Goal: Transaction & Acquisition: Purchase product/service

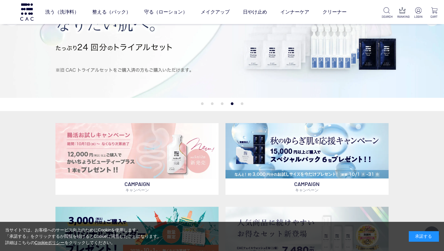
scroll to position [30, 0]
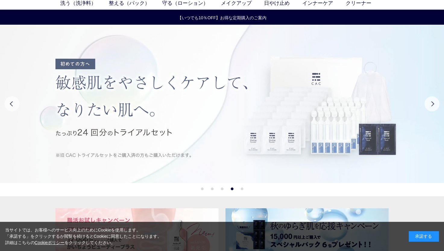
click at [295, 120] on img at bounding box center [222, 104] width 444 height 158
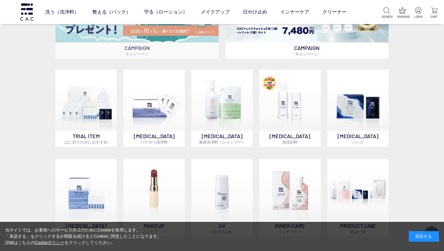
scroll to position [331, 0]
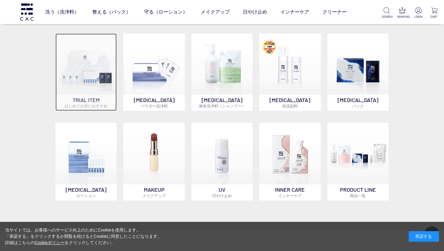
click at [89, 94] on img at bounding box center [85, 63] width 61 height 61
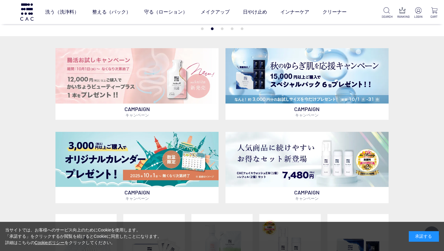
scroll to position [30, 0]
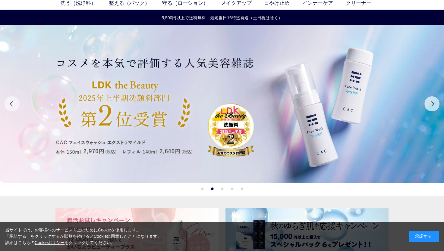
click at [16, 105] on button "Previous" at bounding box center [12, 103] width 15 height 15
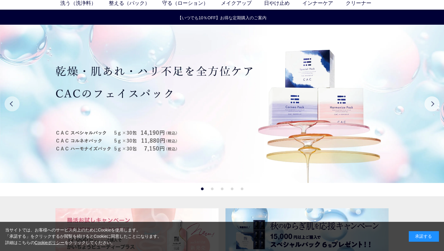
click at [16, 105] on button "Previous" at bounding box center [12, 103] width 15 height 15
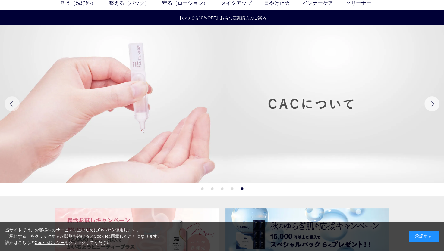
click at [16, 105] on button "Previous" at bounding box center [12, 103] width 15 height 15
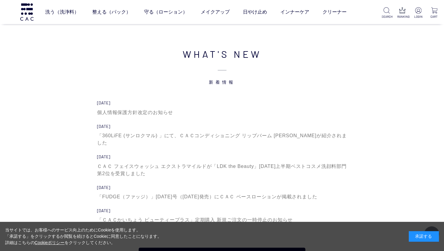
scroll to position [1958, 0]
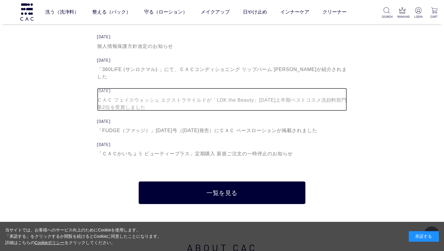
click at [159, 97] on div "ＣＡＣ フェイスウォッシュ エクストラマイルドが「LDK the Beauty」2025年上半期ベストコスメ洗顔料部門第2位を受賞しました" at bounding box center [222, 104] width 250 height 14
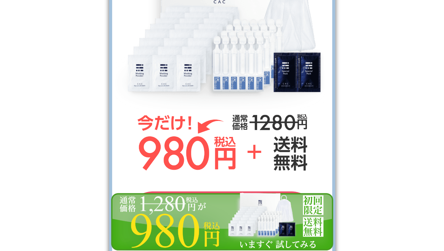
scroll to position [2289, 0]
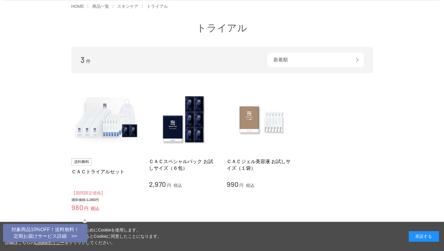
scroll to position [30, 0]
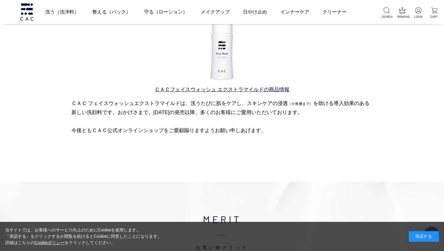
scroll to position [422, 0]
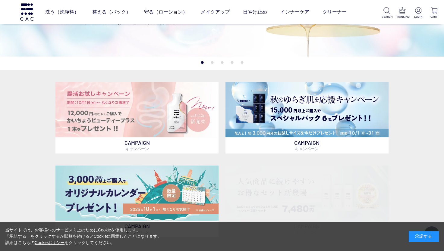
scroll to position [241, 0]
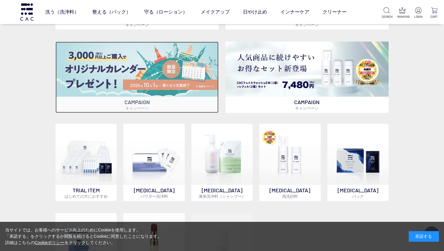
click at [136, 85] on img at bounding box center [136, 69] width 163 height 55
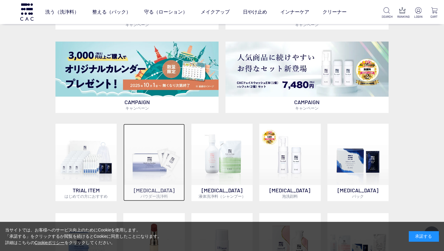
click at [153, 178] on img at bounding box center [153, 154] width 61 height 61
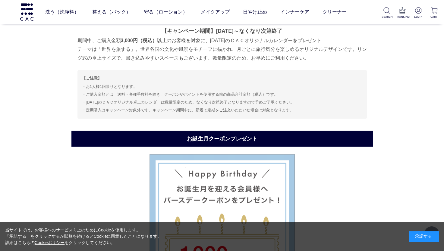
scroll to position [1032, 0]
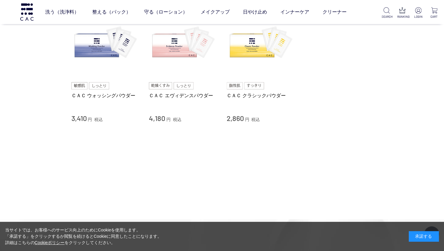
scroll to position [60, 0]
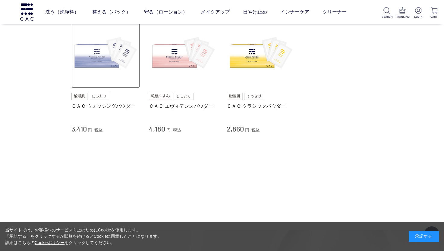
click at [104, 59] on img at bounding box center [105, 54] width 69 height 69
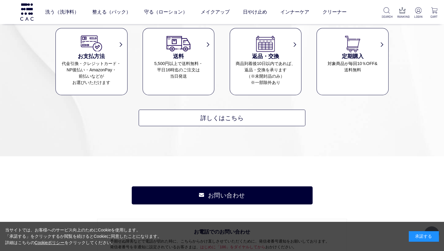
scroll to position [331, 0]
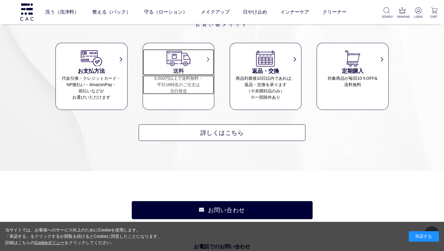
click at [193, 89] on dd "5,500円以上で送料無料・ 平日16時迄のご注文は 当日発送" at bounding box center [178, 84] width 71 height 19
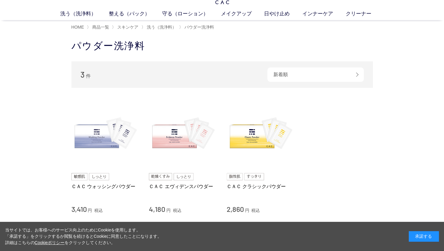
scroll to position [30, 0]
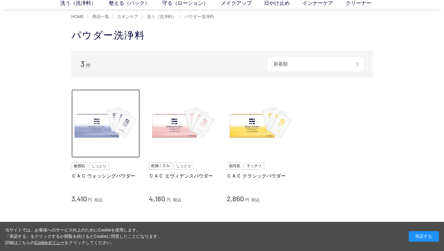
click at [102, 134] on img at bounding box center [105, 123] width 69 height 69
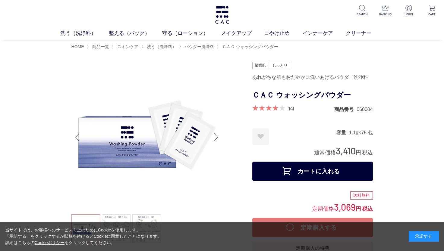
scroll to position [60, 0]
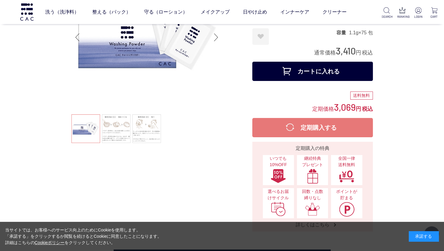
click at [296, 71] on button "カートに入れる" at bounding box center [312, 71] width 120 height 19
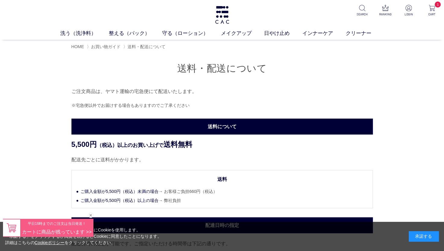
scroll to position [30, 0]
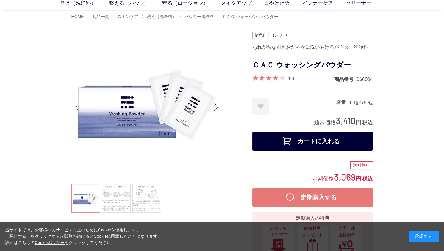
scroll to position [60, 0]
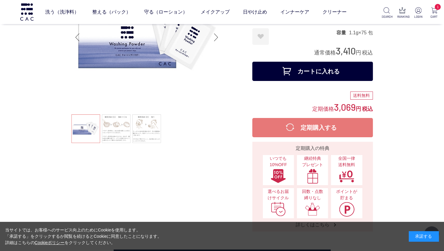
click at [279, 69] on button "カートに入れる" at bounding box center [312, 71] width 120 height 19
click at [304, 74] on button "カートに入れる" at bounding box center [312, 71] width 120 height 19
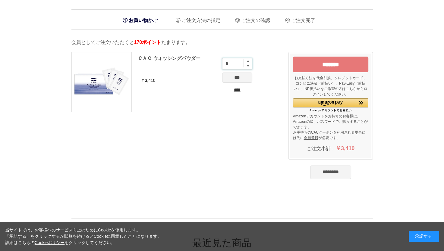
click at [248, 62] on input "*" at bounding box center [237, 63] width 30 height 11
click at [247, 61] on img at bounding box center [248, 61] width 2 height 2
type input "*"
click at [241, 79] on input "***" at bounding box center [237, 78] width 30 height 10
click at [328, 64] on input "*******" at bounding box center [330, 65] width 75 height 16
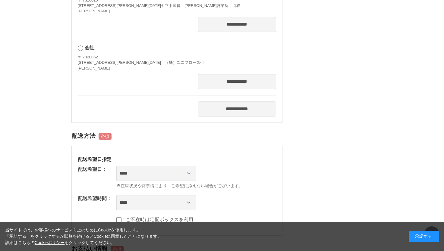
scroll to position [361, 0]
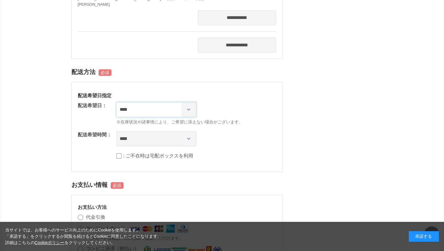
click at [188, 117] on select "**********" at bounding box center [156, 109] width 80 height 15
click at [321, 85] on div "**********" at bounding box center [221, 110] width 301 height 867
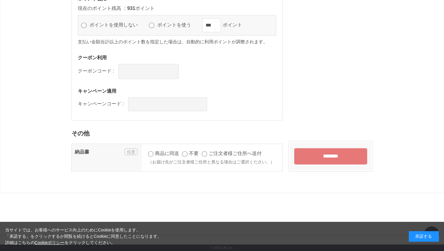
scroll to position [783, 0]
click at [135, 78] on input "text" at bounding box center [148, 71] width 60 height 15
click at [314, 164] on input "********" at bounding box center [330, 156] width 73 height 16
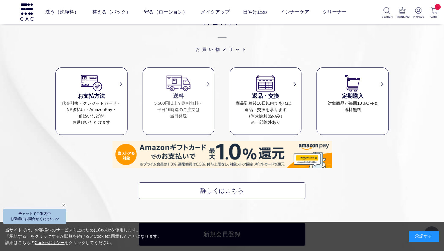
scroll to position [2590, 0]
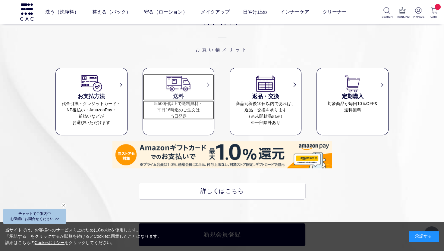
click at [180, 105] on dd "5,500円以上で送料無料・ 平日16時迄のご注文は 当日発送" at bounding box center [178, 110] width 71 height 19
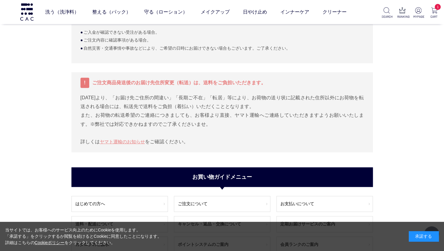
scroll to position [331, 0]
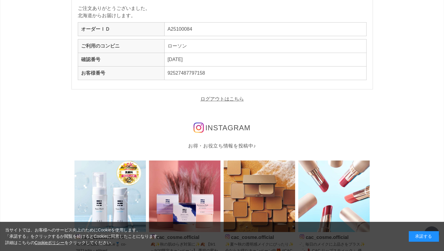
scroll to position [30, 0]
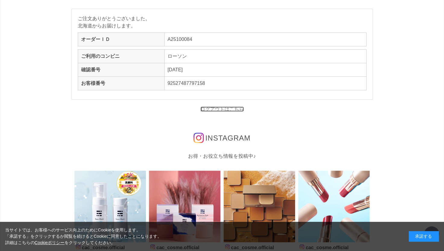
click at [225, 108] on link "ログアウトはこちら" at bounding box center [221, 109] width 43 height 5
